Goal: Task Accomplishment & Management: Use online tool/utility

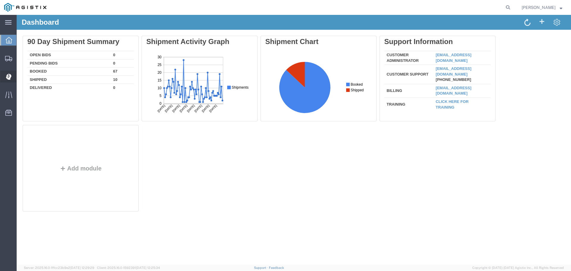
click at [21, 78] on span "Dispatch Manager" at bounding box center [18, 76] width 4 height 12
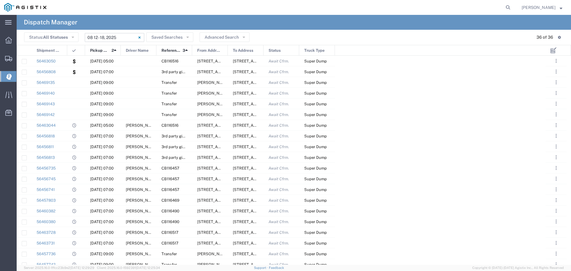
click at [115, 39] on input "08/12/2025 - 08/18/2025" at bounding box center [114, 37] width 59 height 9
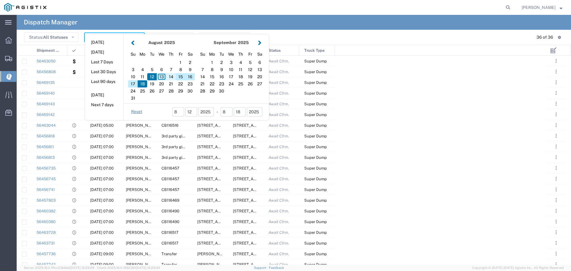
click at [169, 78] on div "14" at bounding box center [171, 76] width 10 height 7
type input "[DATE]"
type input "08/14/2025 - 08/14/2025"
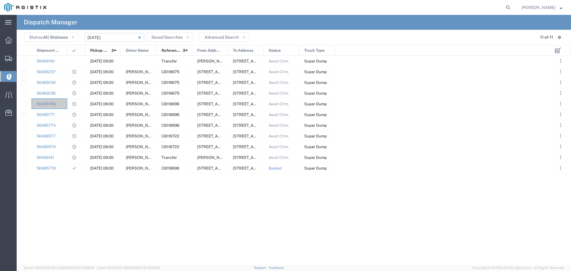
click at [208, 47] on span "From Address" at bounding box center [209, 50] width 24 height 11
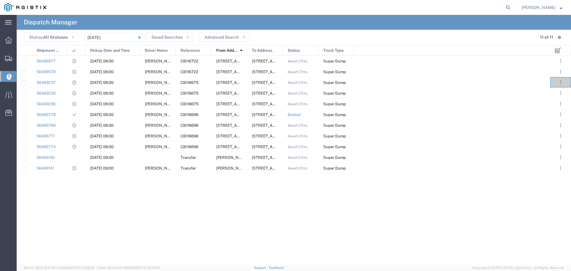
drag, startPoint x: 120, startPoint y: 49, endPoint x: 139, endPoint y: 46, distance: 19.3
click at [139, 46] on div at bounding box center [139, 50] width 2 height 11
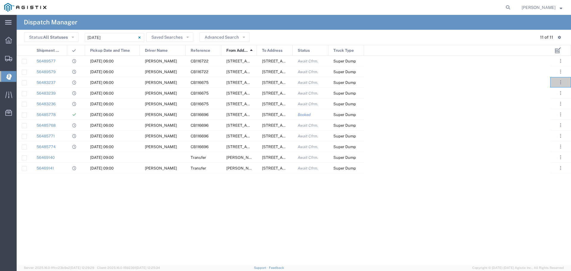
drag, startPoint x: 175, startPoint y: 47, endPoint x: 185, endPoint y: 48, distance: 10.1
click at [185, 48] on div at bounding box center [185, 50] width 2 height 11
click at [84, 51] on div at bounding box center [85, 50] width 2 height 11
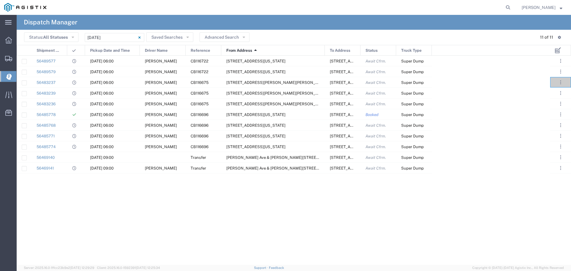
drag, startPoint x: 257, startPoint y: 49, endPoint x: 326, endPoint y: 51, distance: 68.9
click at [326, 51] on div at bounding box center [324, 50] width 2 height 11
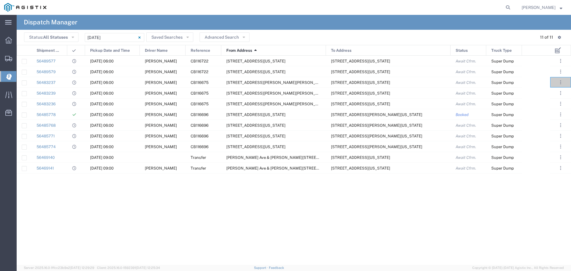
drag, startPoint x: 360, startPoint y: 50, endPoint x: 449, endPoint y: 56, distance: 89.1
click at [449, 56] on div "Shipment No. Pickup Date and Time Driver Name Reference From Address 1 To Addre…" at bounding box center [294, 155] width 554 height 220
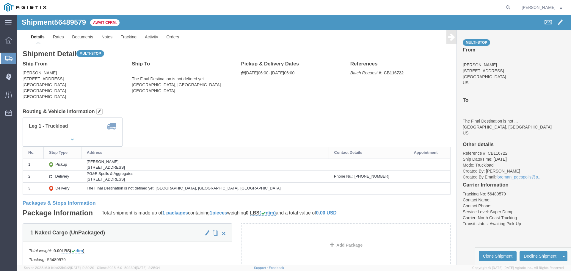
drag, startPoint x: 174, startPoint y: 165, endPoint x: 101, endPoint y: 163, distance: 73.1
click div "1851 Bell Ave, Sacramento, CA, 95838, US"
click div "PG&E Spoils & Aggregates"
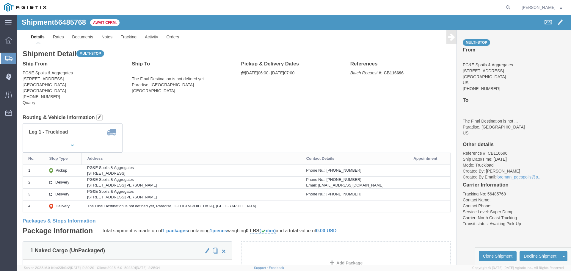
click div "5365 Clark Rd, Paradise, CA, 95969, US"
